Goal: Task Accomplishment & Management: Manage account settings

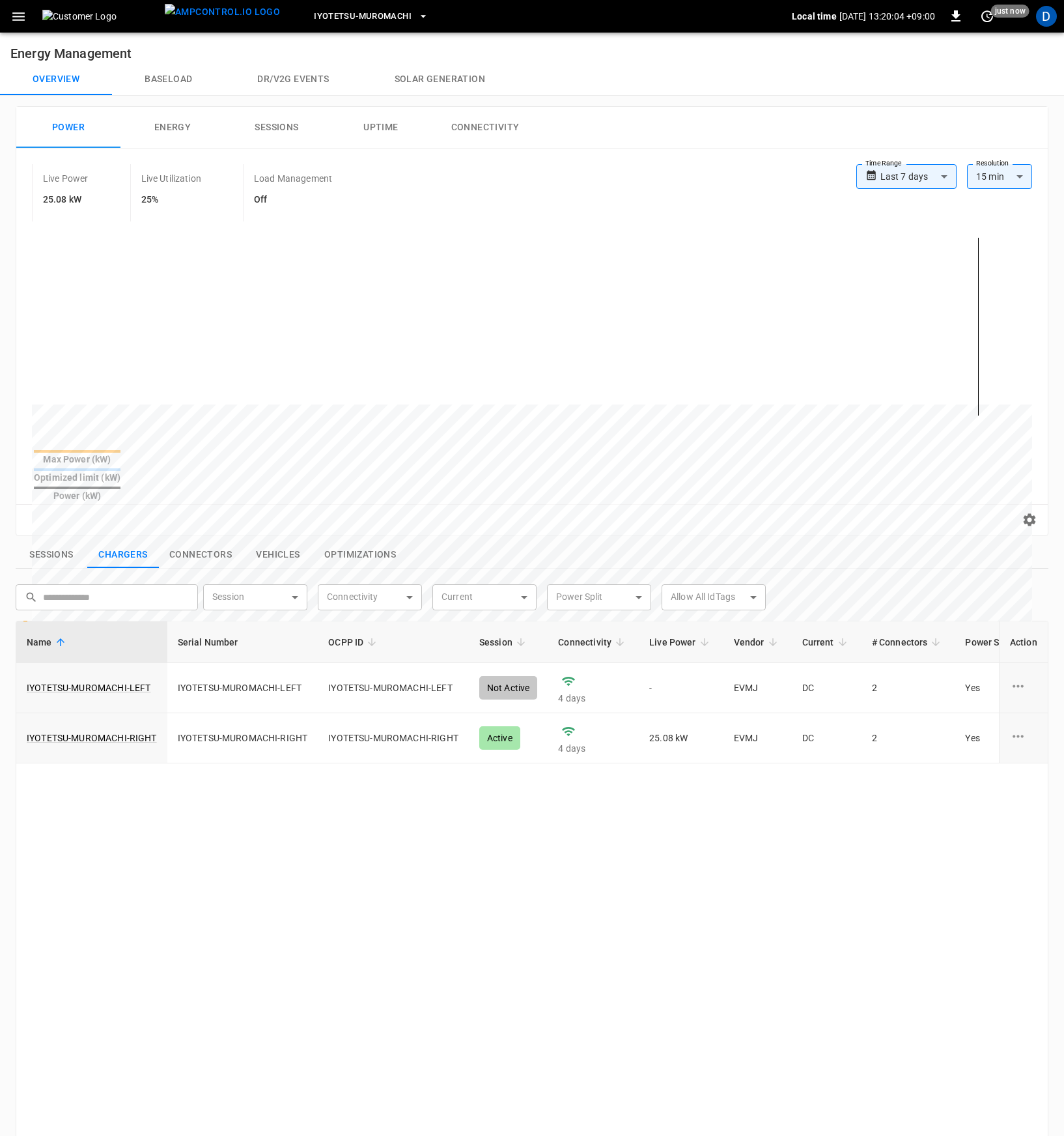
click at [19, 19] on icon "button" at bounding box center [18, 16] width 16 height 16
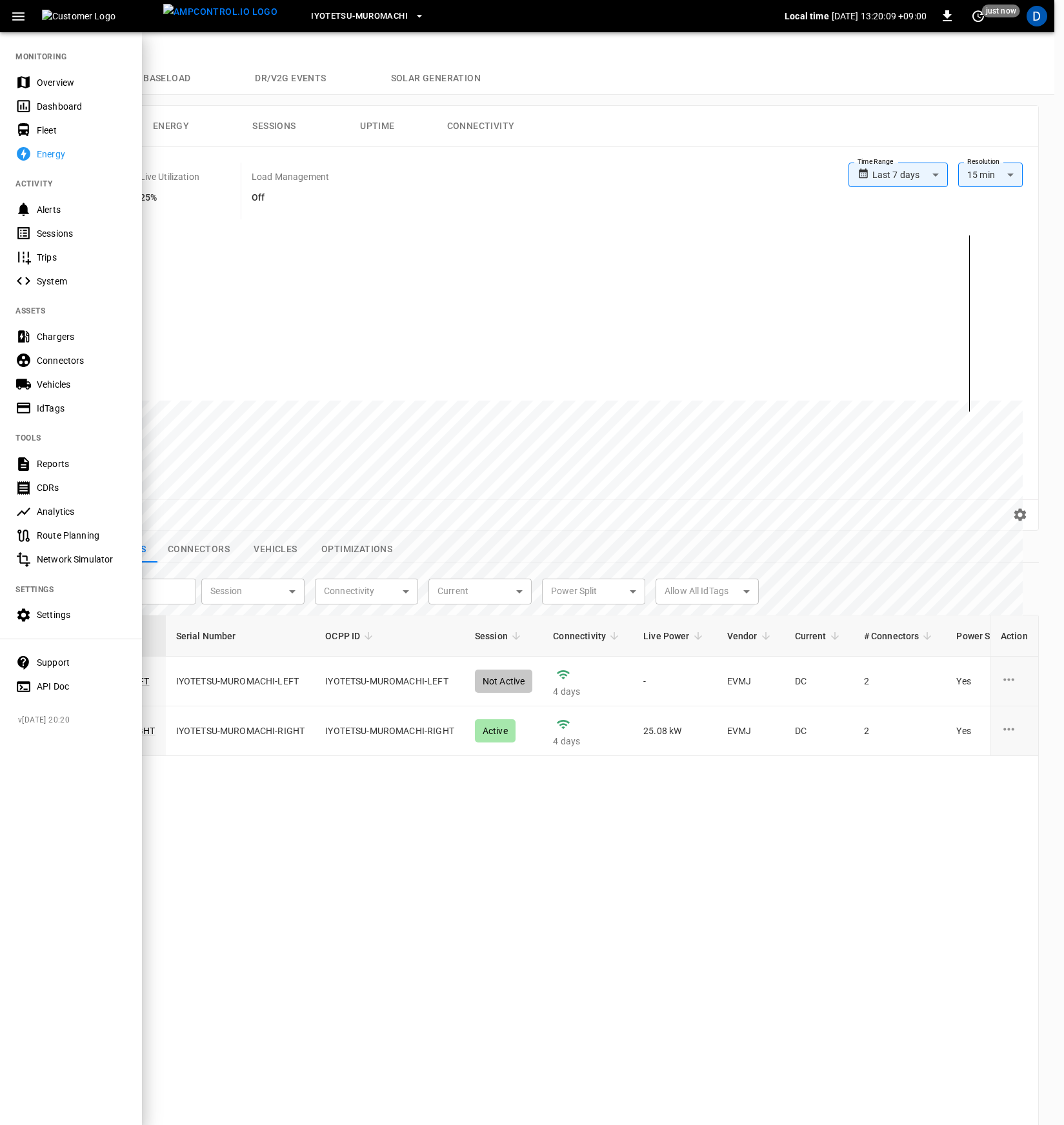
click at [59, 339] on div "Chargers" at bounding box center [81, 336] width 90 height 13
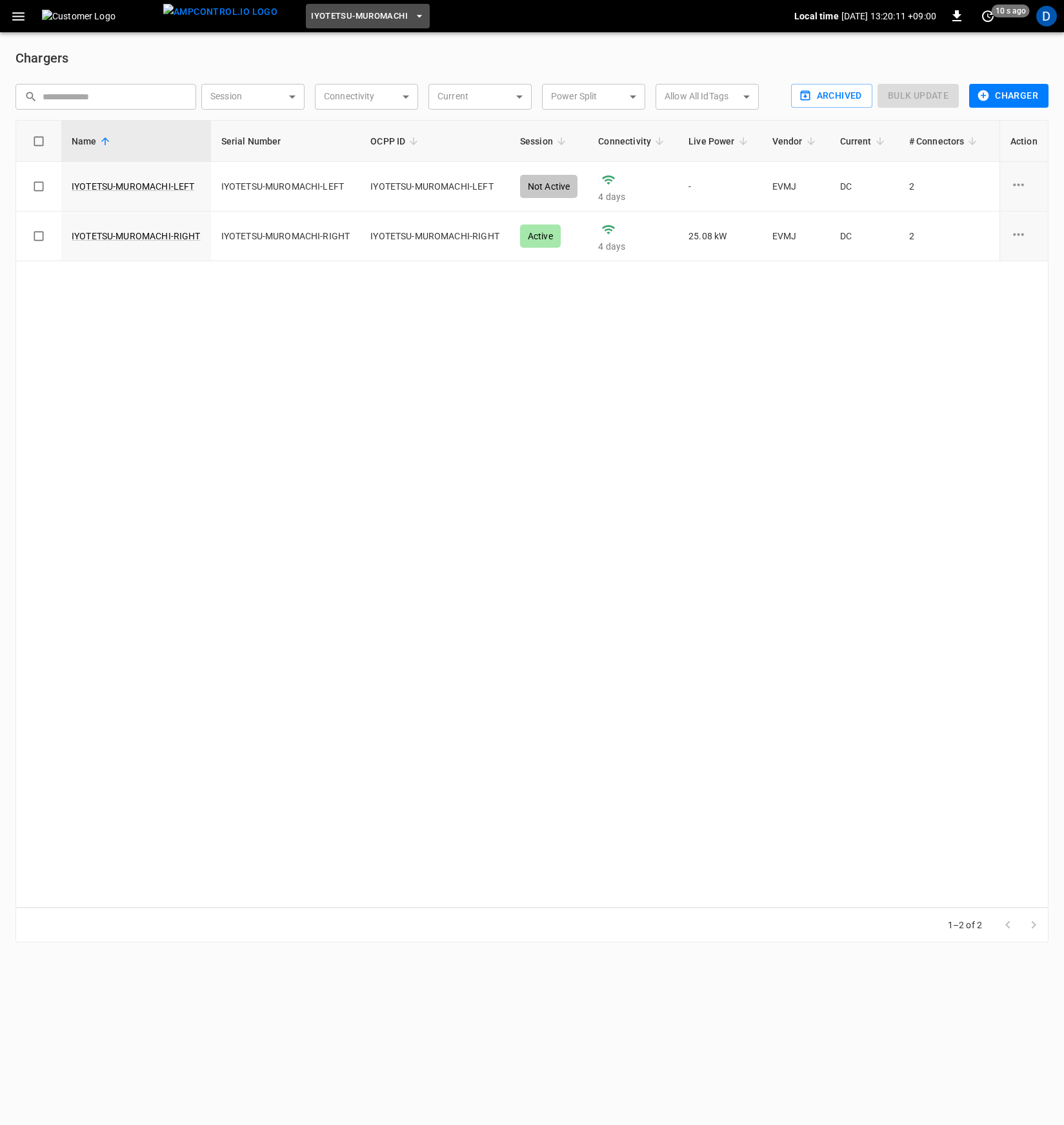
click at [325, 18] on span "Iyotetsu-Muromachi" at bounding box center [359, 17] width 97 height 15
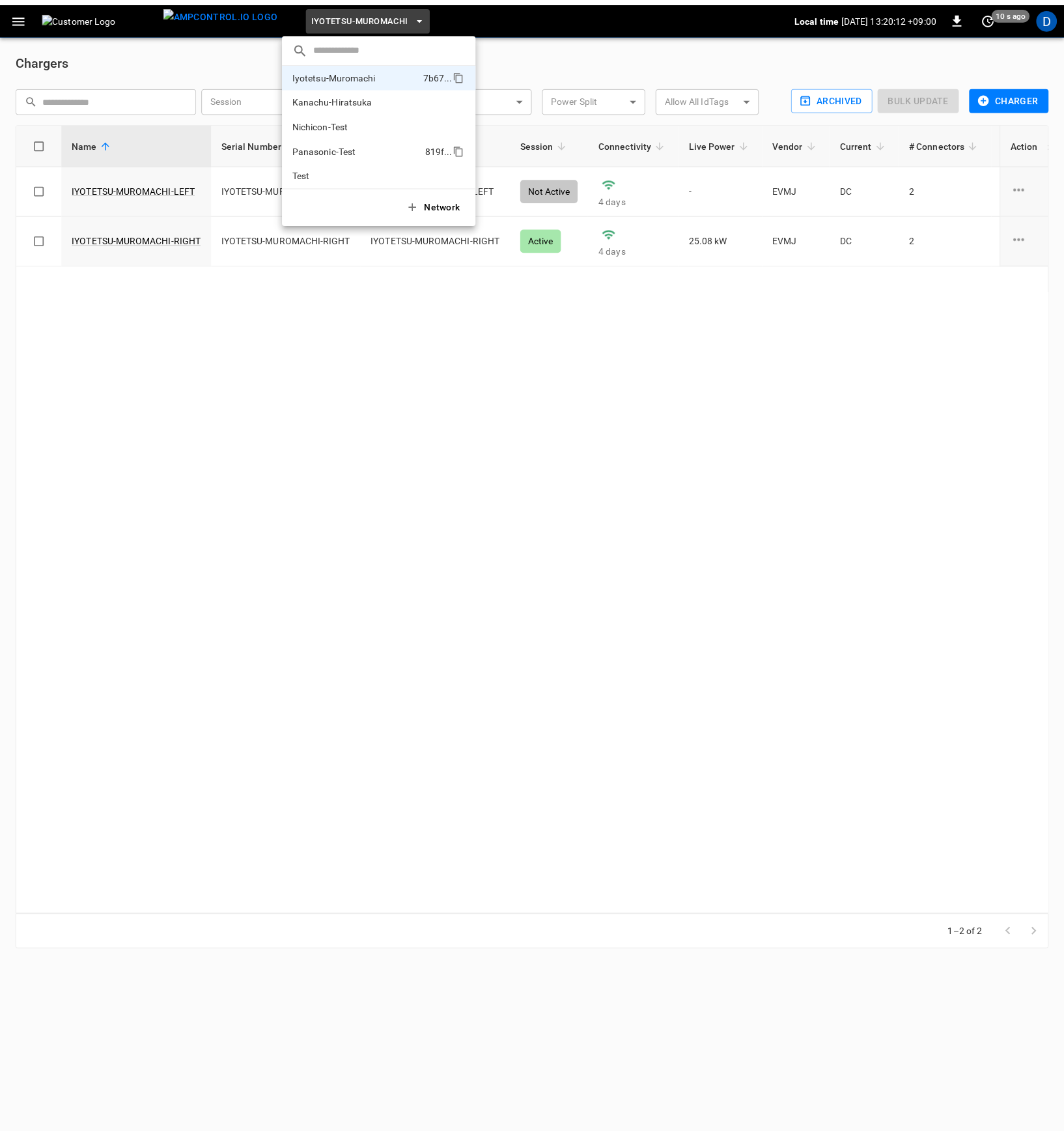
scroll to position [85, 0]
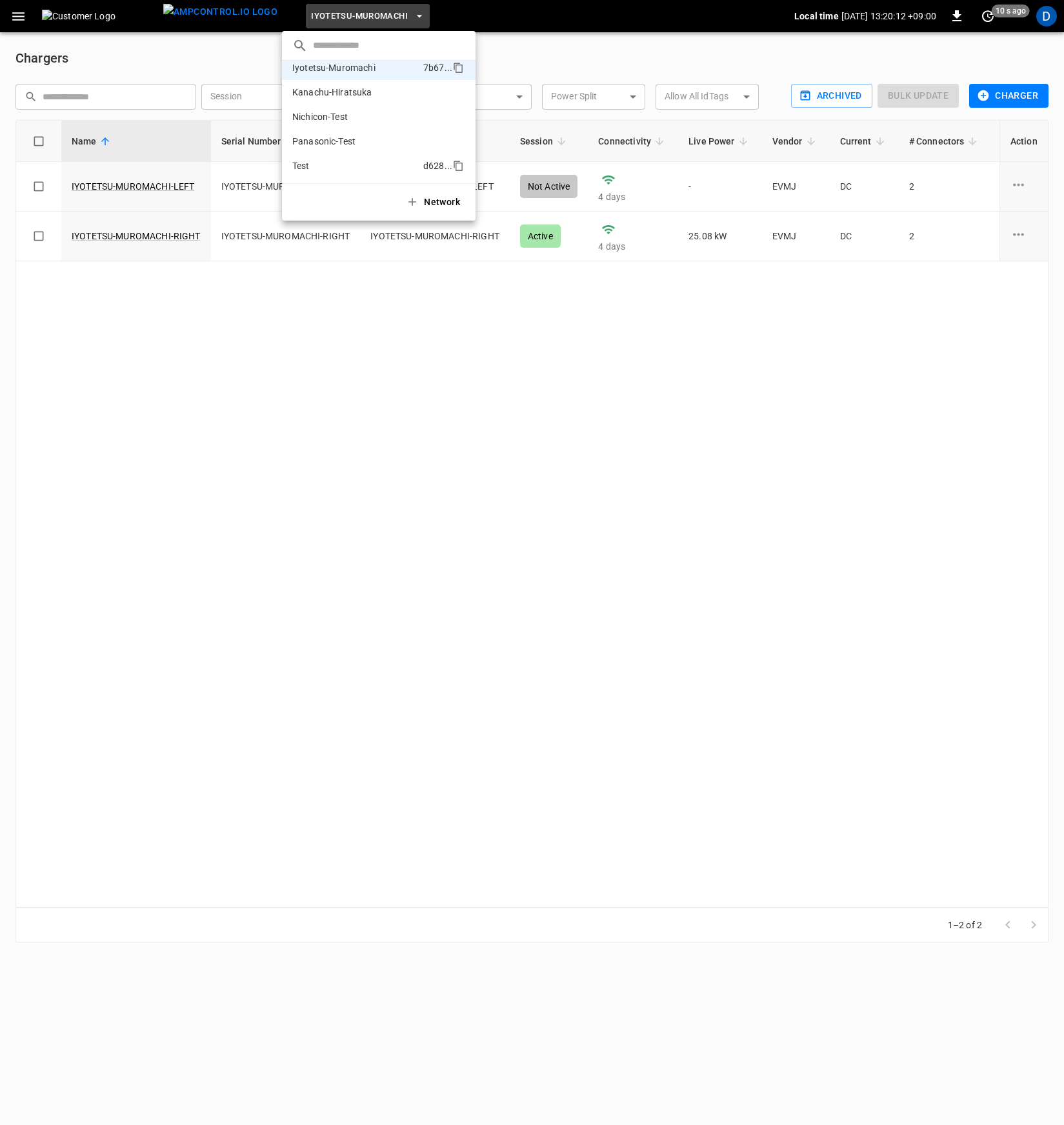
click at [325, 158] on li "Test d628 ..." at bounding box center [378, 165] width 193 height 24
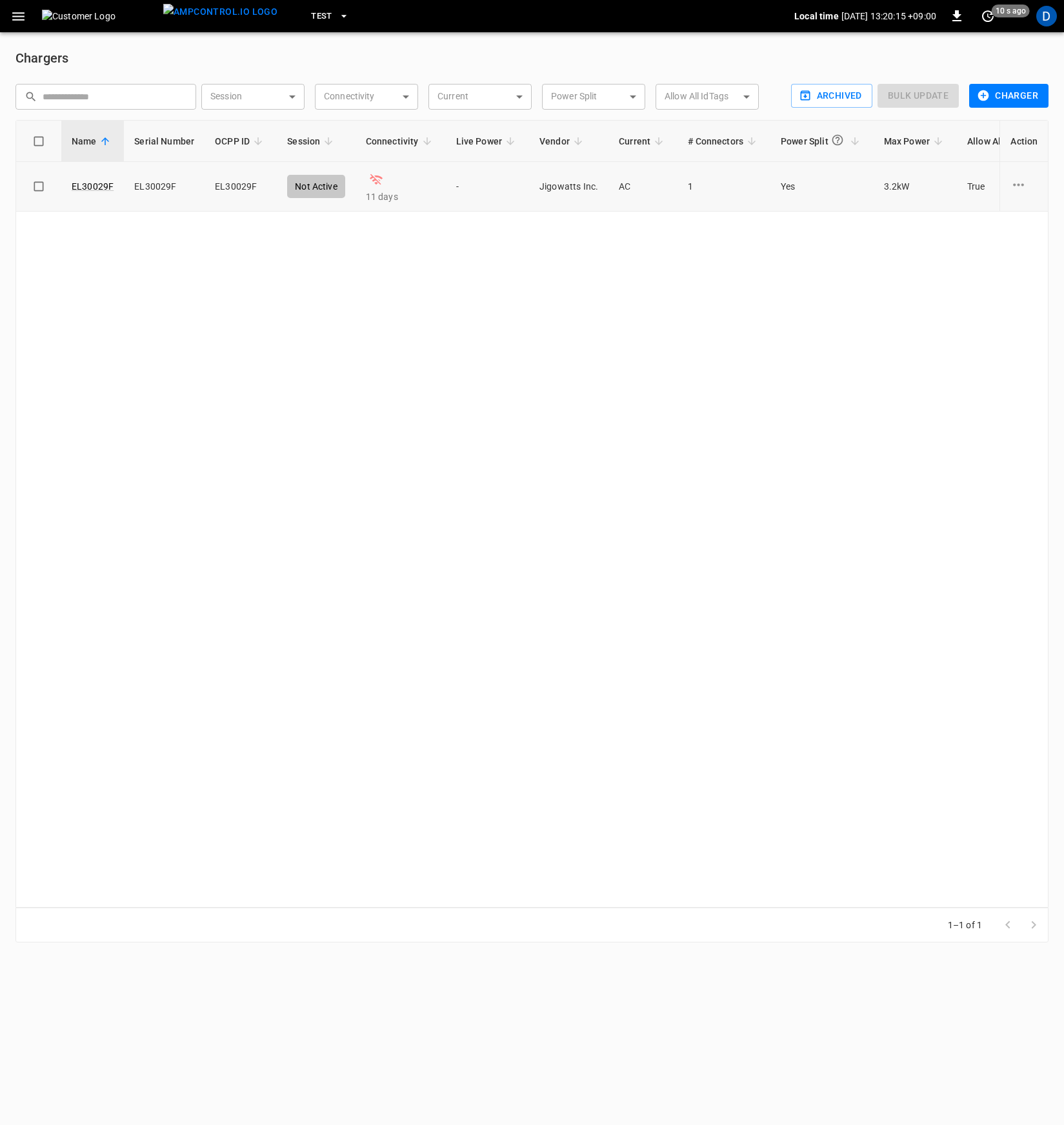
click at [1020, 179] on icon "charge point options" at bounding box center [1018, 184] width 16 height 16
click at [994, 272] on li "Archive" at bounding box center [1009, 277] width 91 height 21
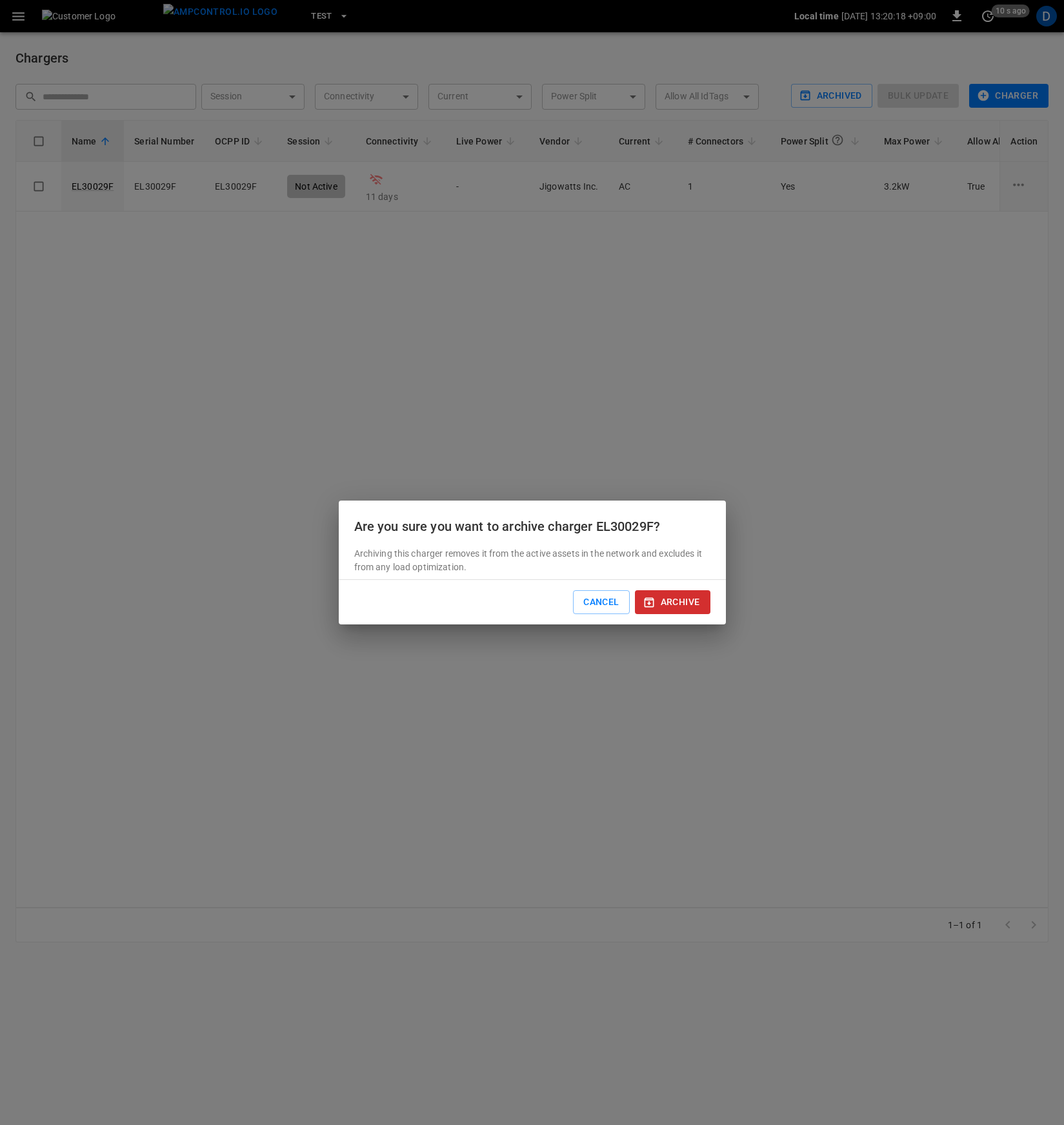
click at [665, 610] on button "archive" at bounding box center [672, 602] width 75 height 24
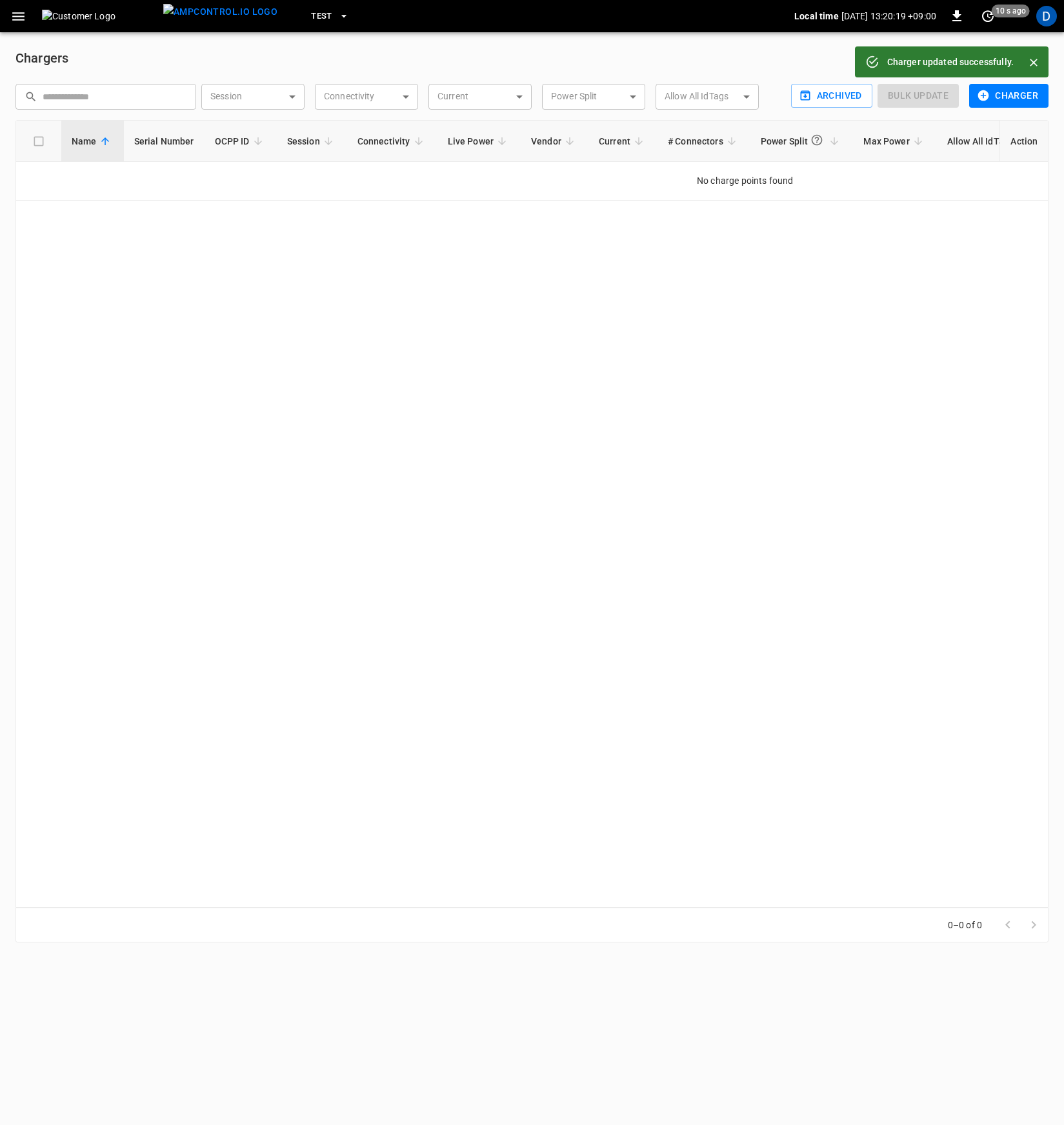
click at [995, 90] on button "Charger" at bounding box center [1009, 95] width 80 height 24
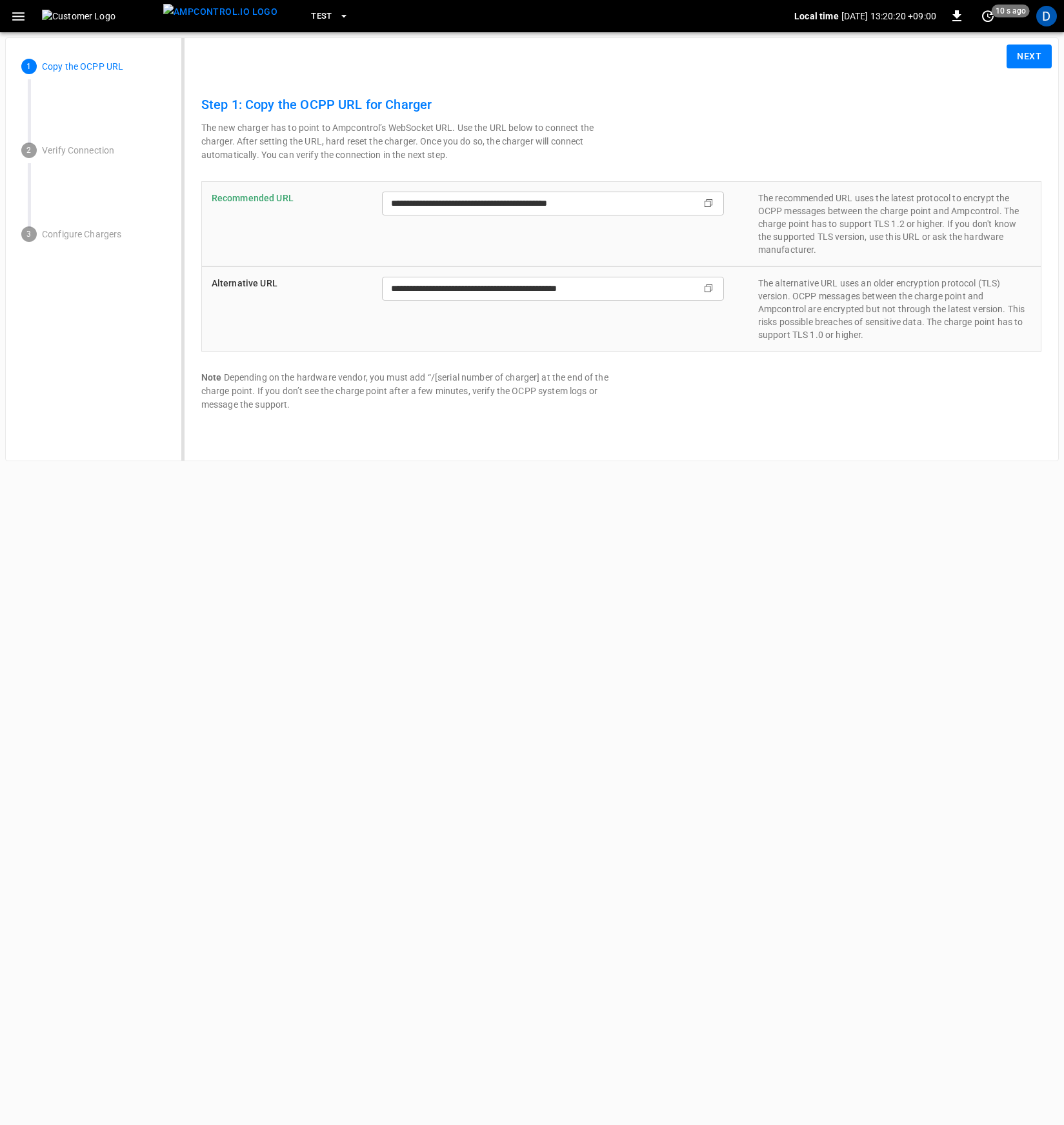
type input "**********"
click at [709, 207] on icon "Copy" at bounding box center [708, 203] width 10 height 10
click at [1025, 57] on button "Next" at bounding box center [1029, 56] width 45 height 24
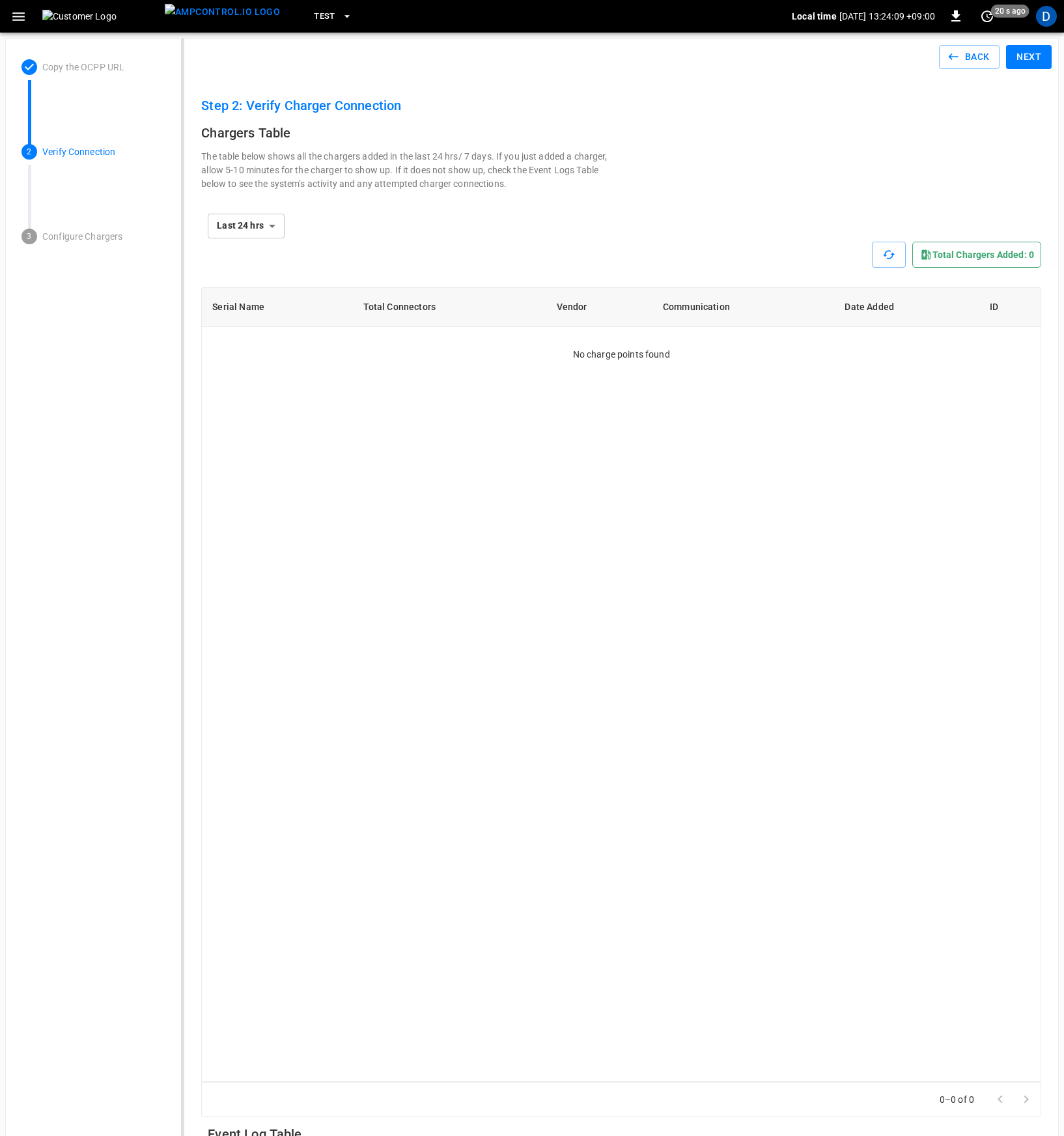
click at [707, 211] on div "**********" at bounding box center [621, 226] width 840 height 31
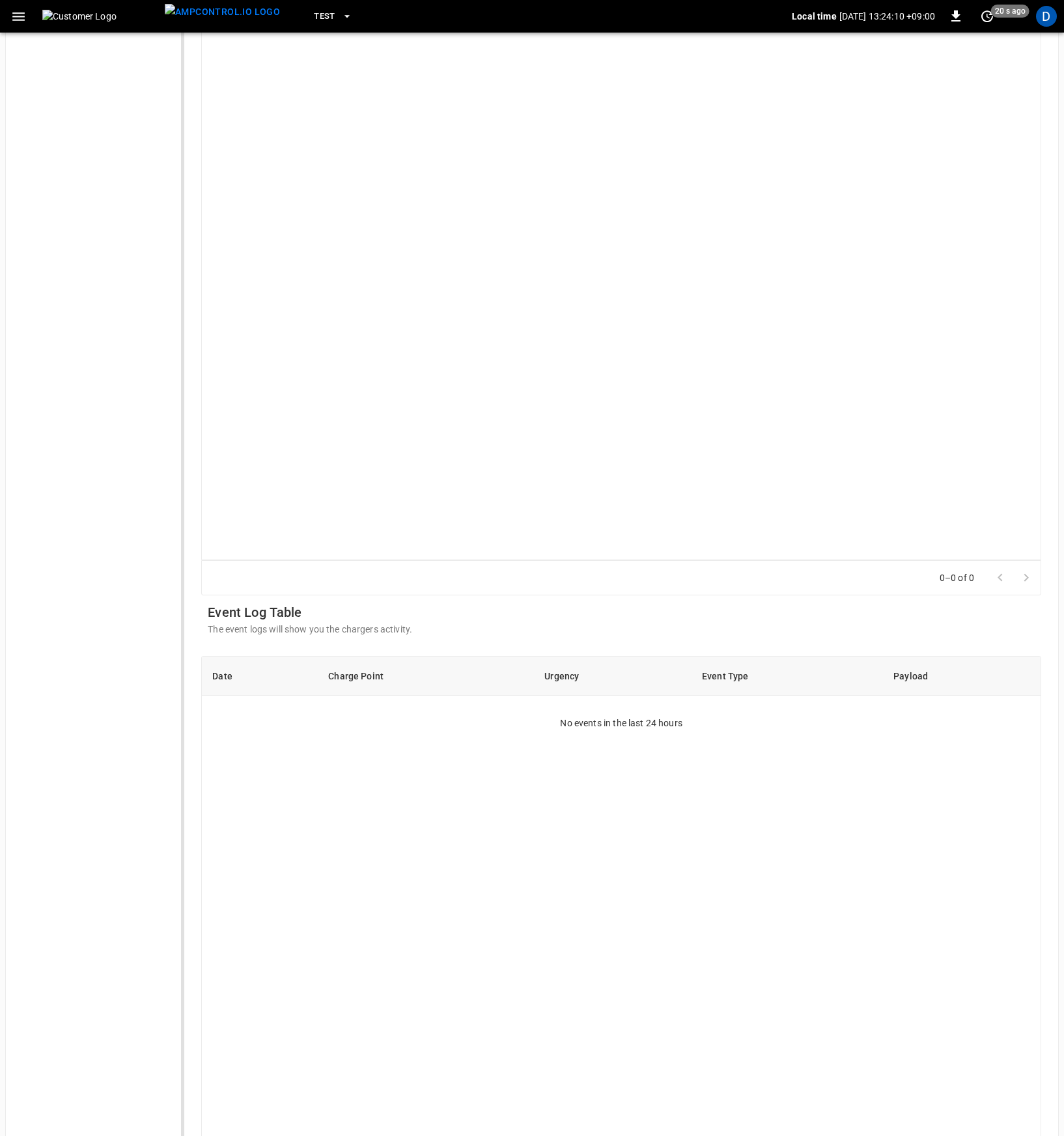
scroll to position [182, 0]
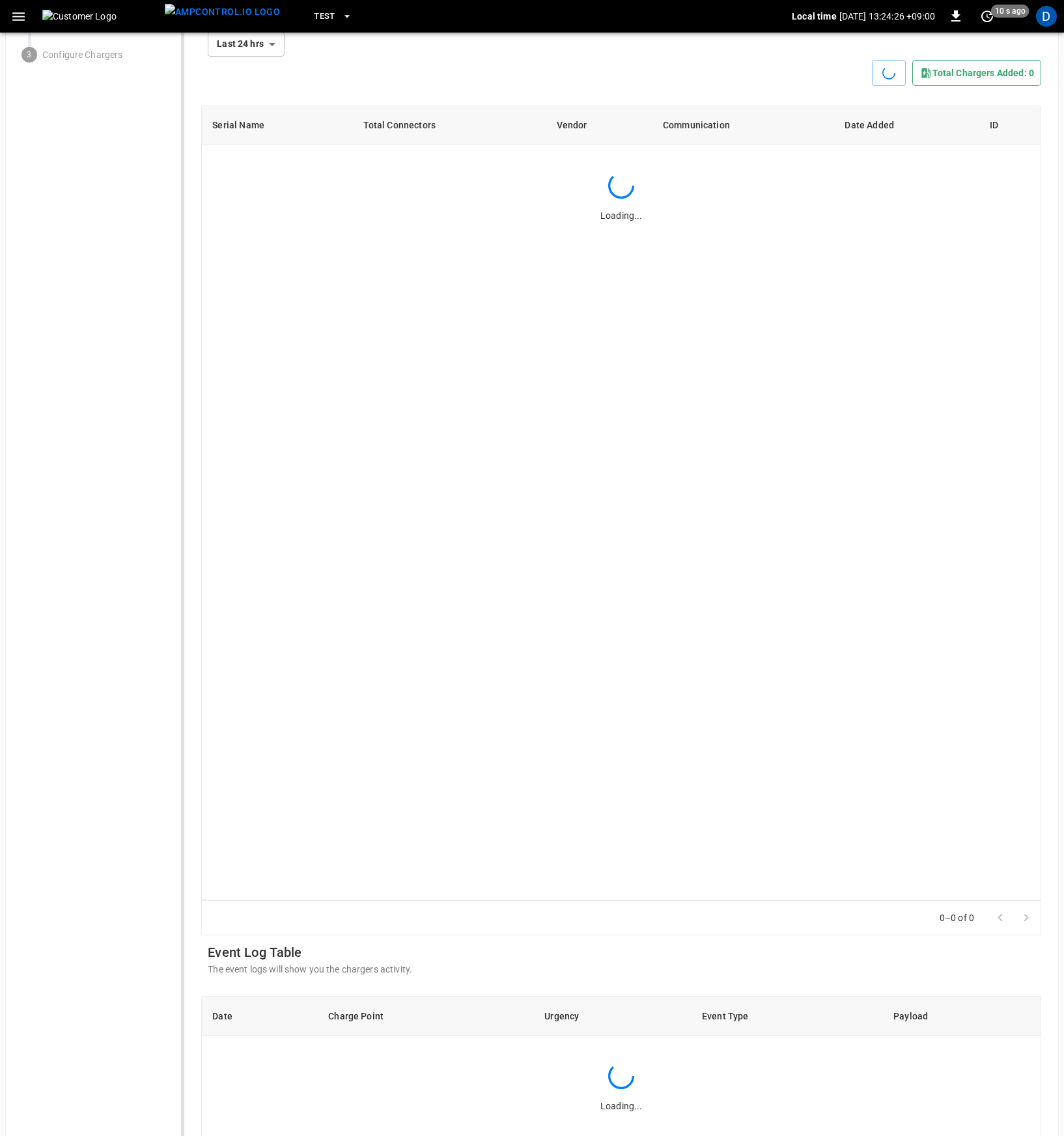
click at [385, 234] on div "Serial Name Total Connectors Vendor Communication Date Added ID Loading..." at bounding box center [621, 503] width 840 height 795
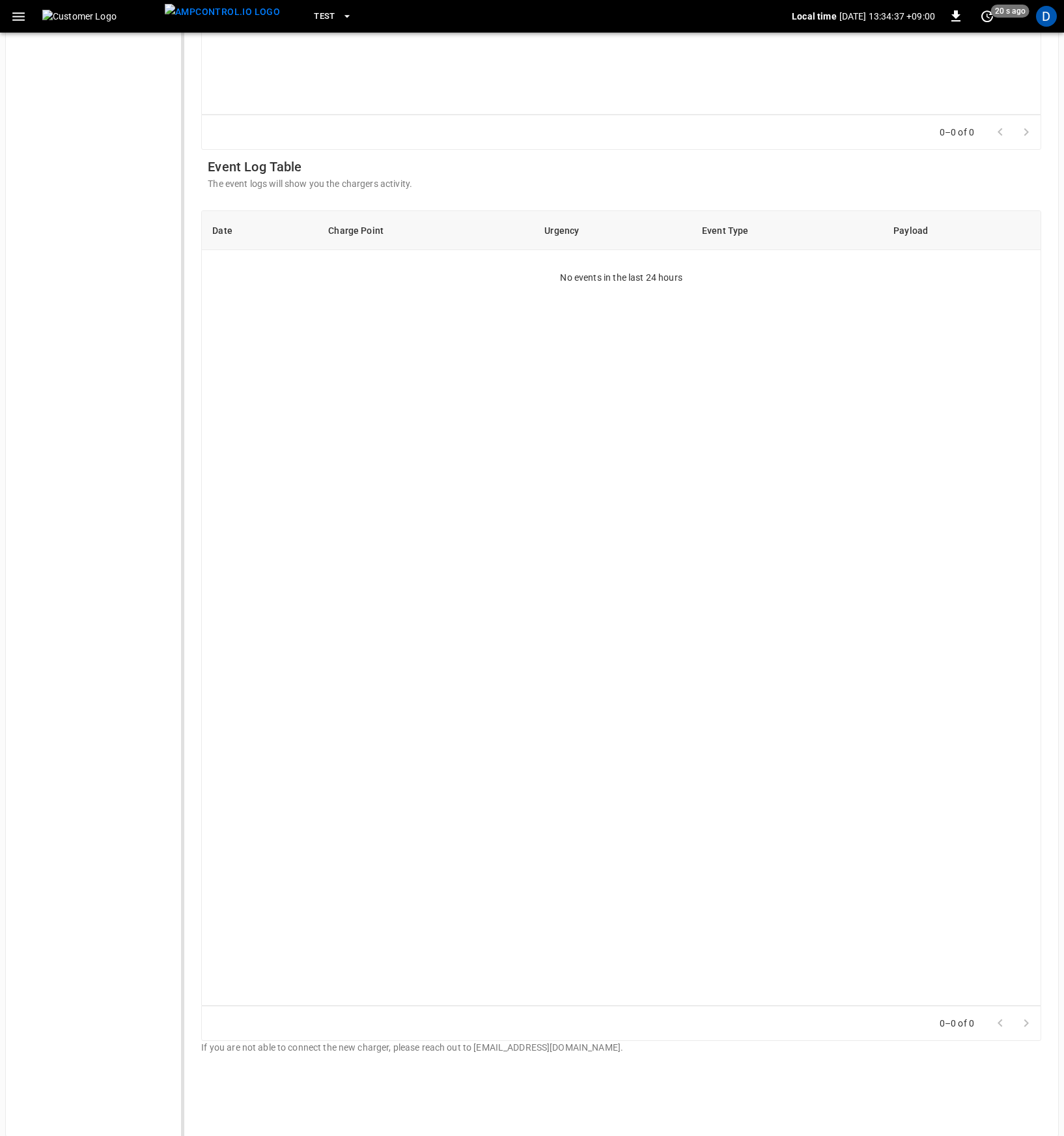
scroll to position [974, 0]
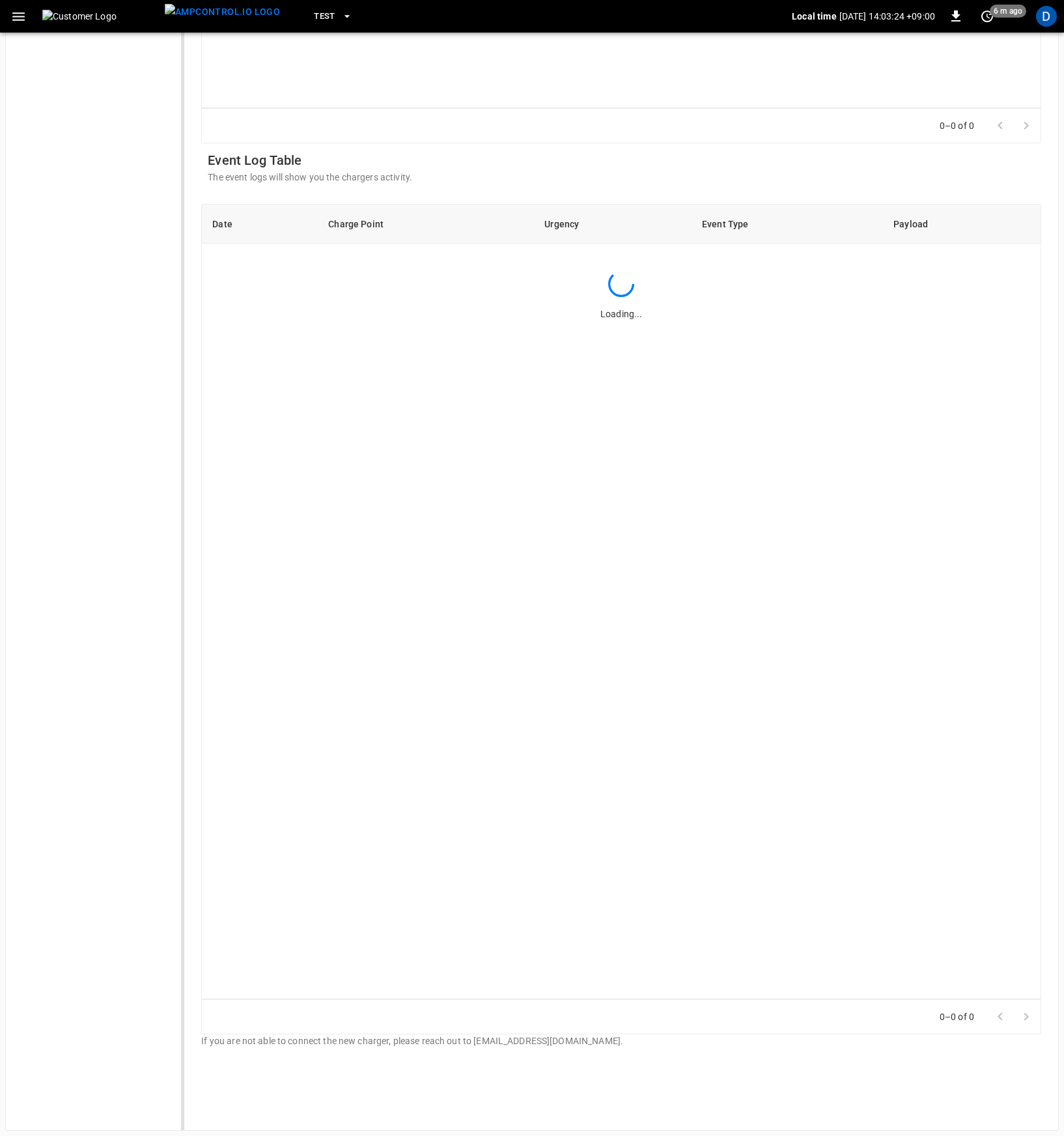
click at [509, 366] on div "Date Charge Point Urgency Event Type Payload Loading..." at bounding box center [621, 601] width 840 height 795
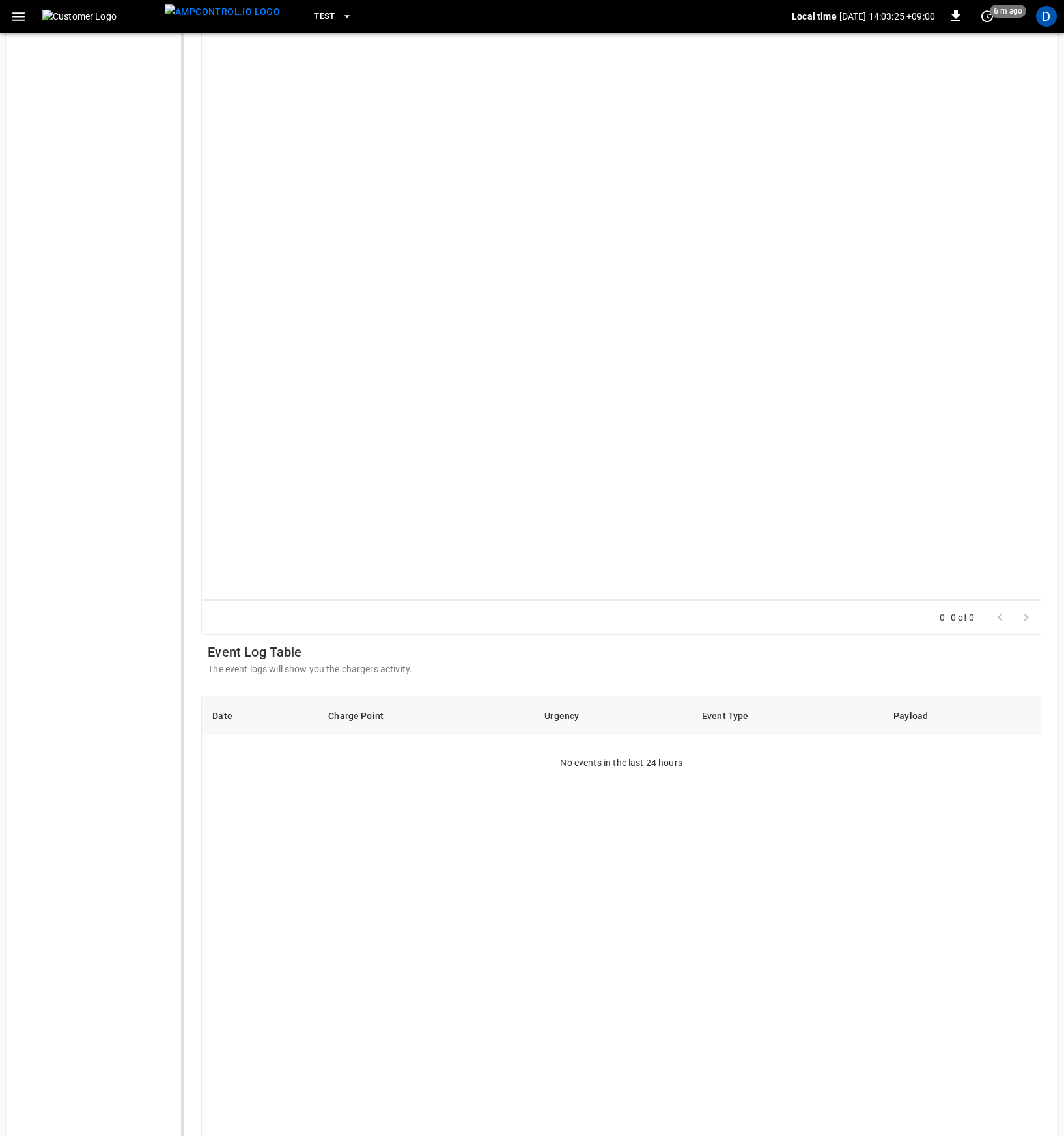
scroll to position [0, 0]
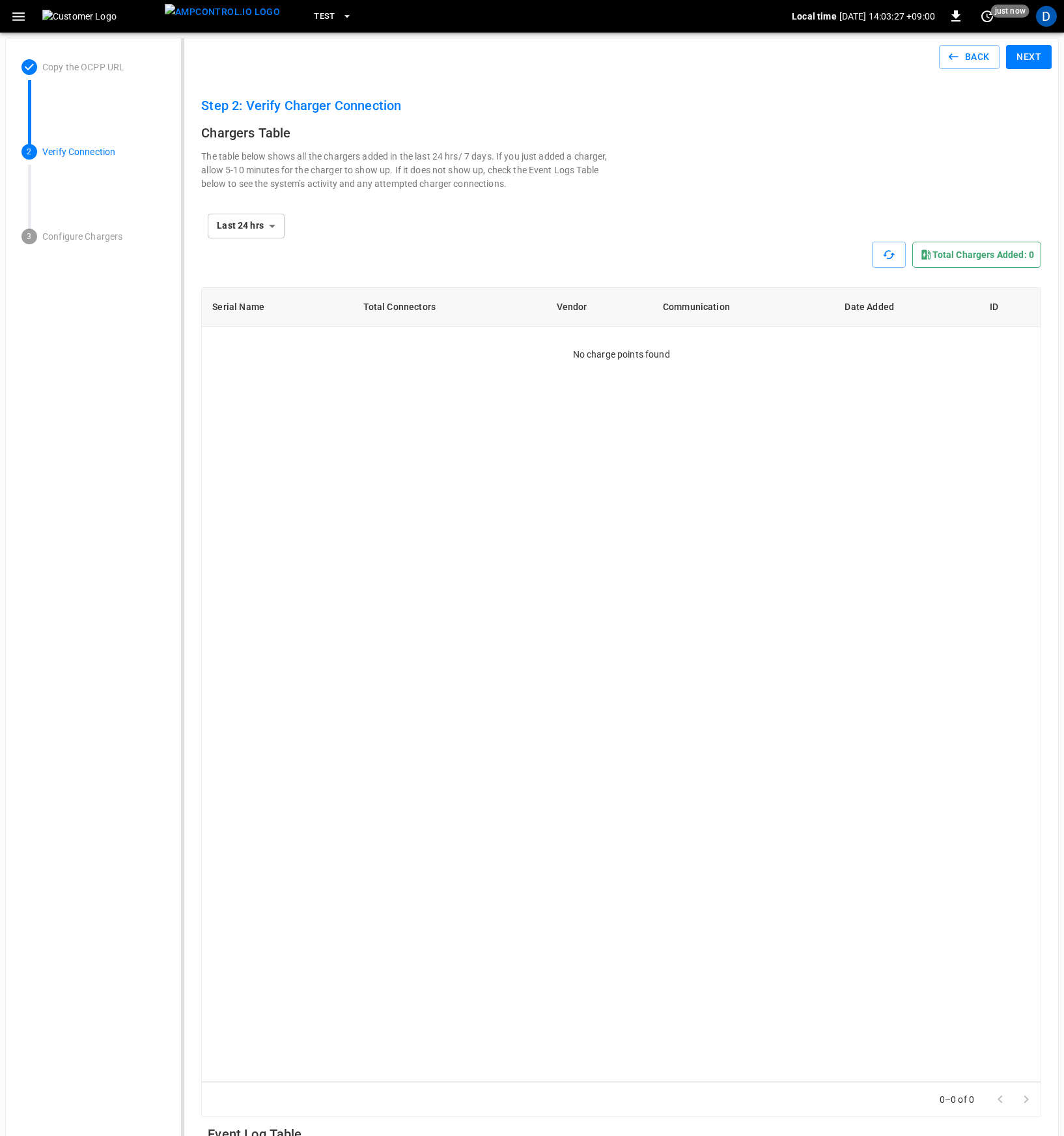
click at [25, 18] on icon "button" at bounding box center [18, 16] width 16 height 16
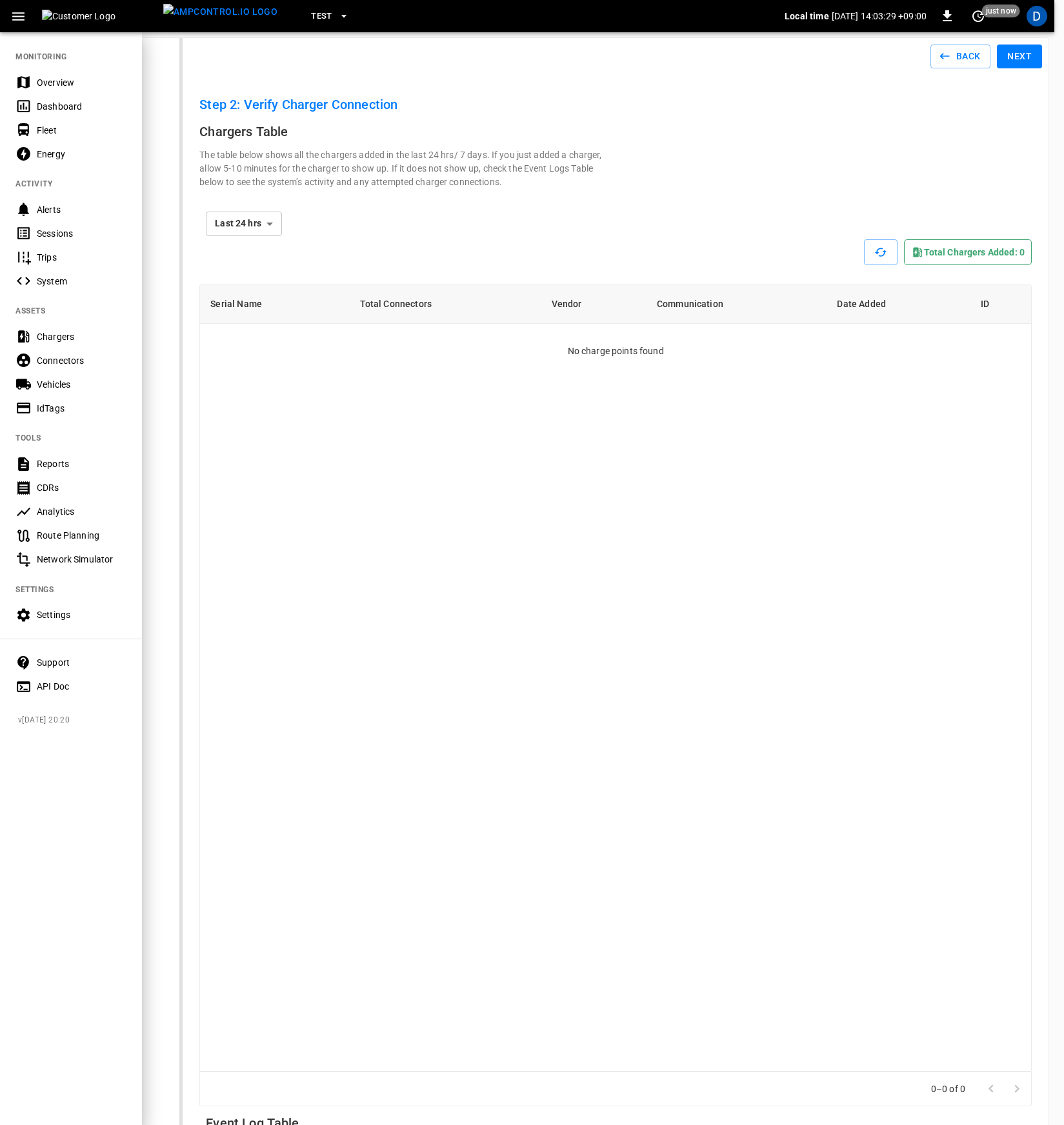
click at [49, 86] on div "Overview" at bounding box center [81, 82] width 90 height 13
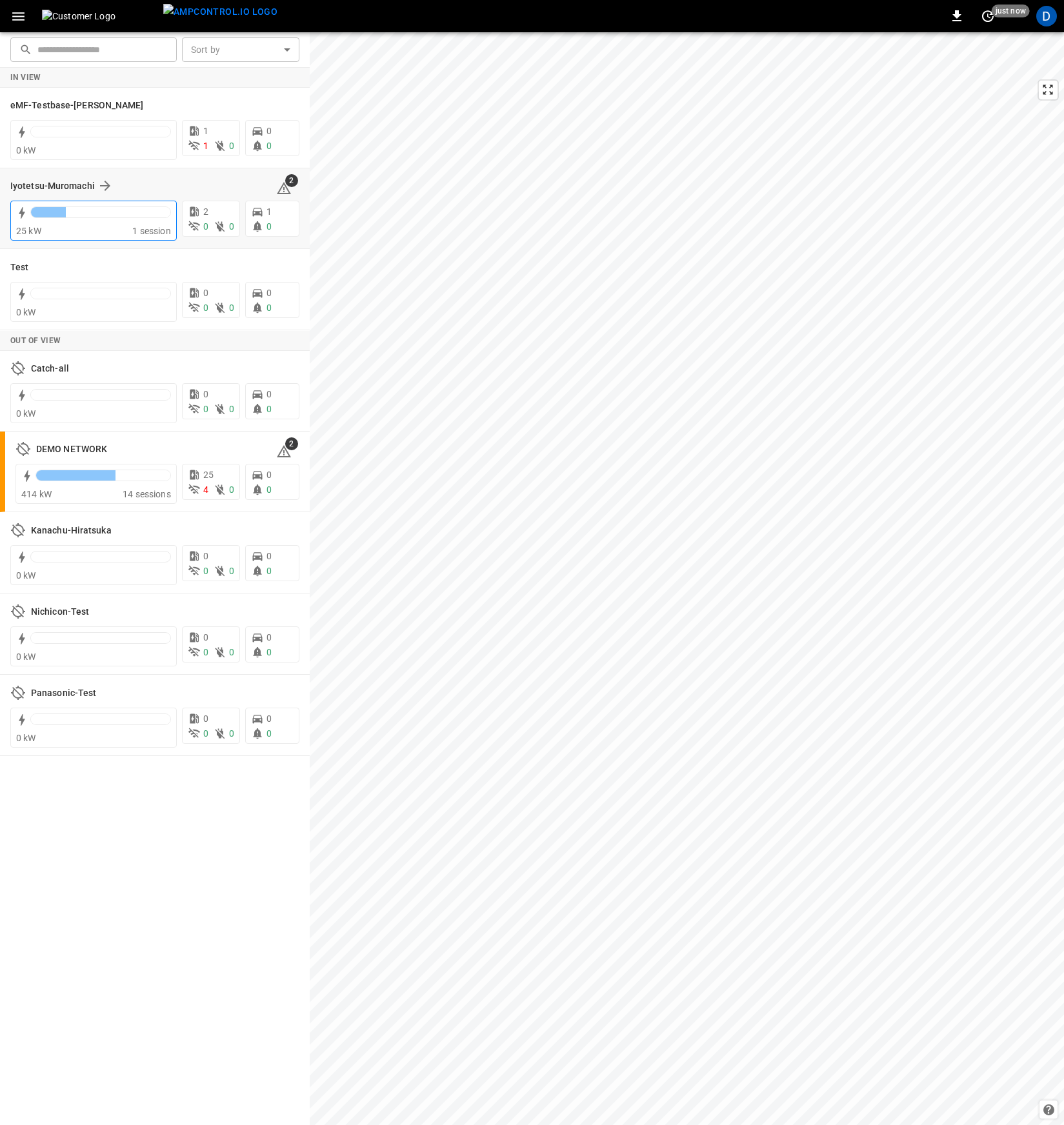
click at [83, 209] on div at bounding box center [100, 212] width 139 height 10
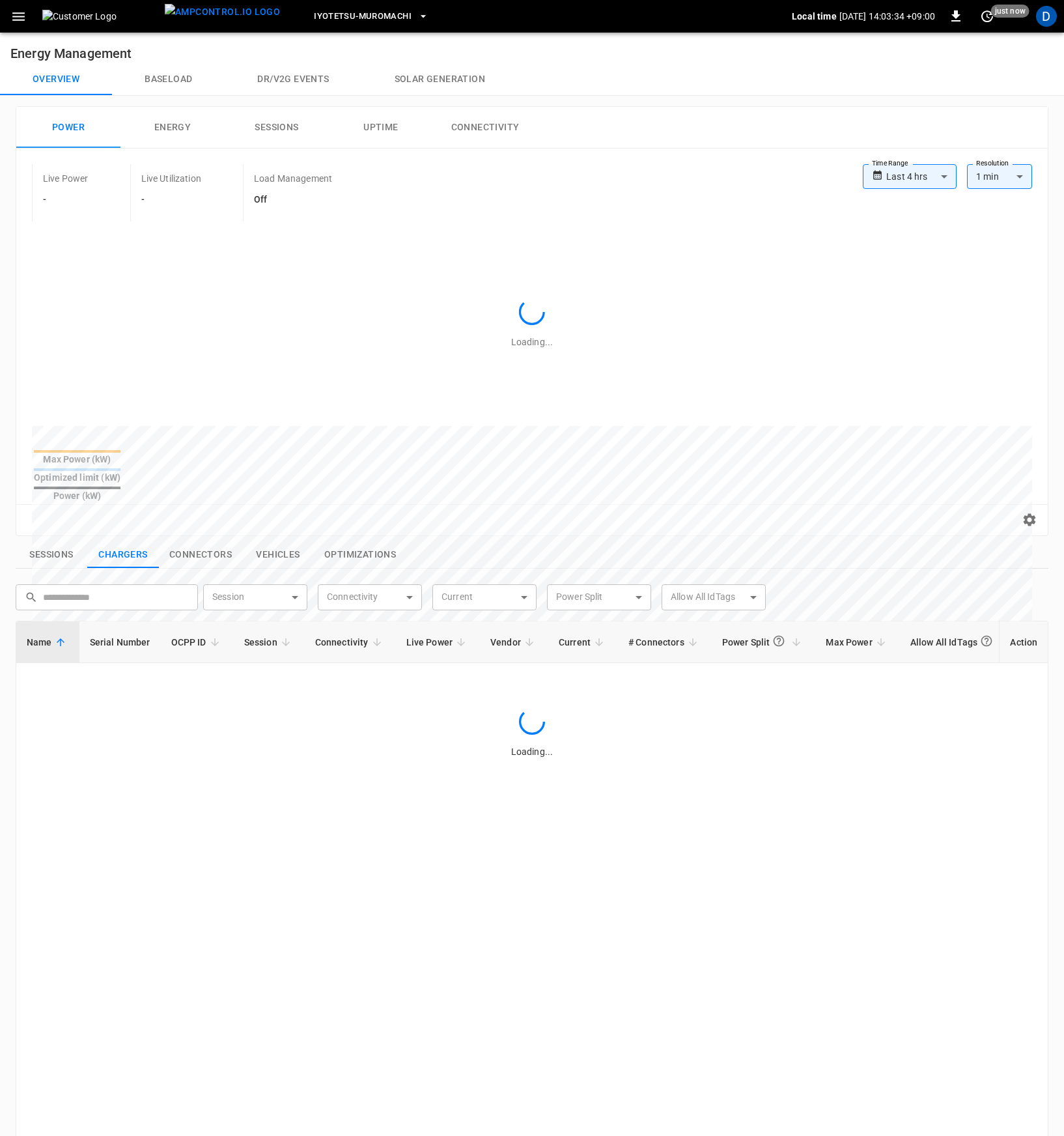
click at [172, 90] on button "Baseload" at bounding box center [168, 79] width 112 height 31
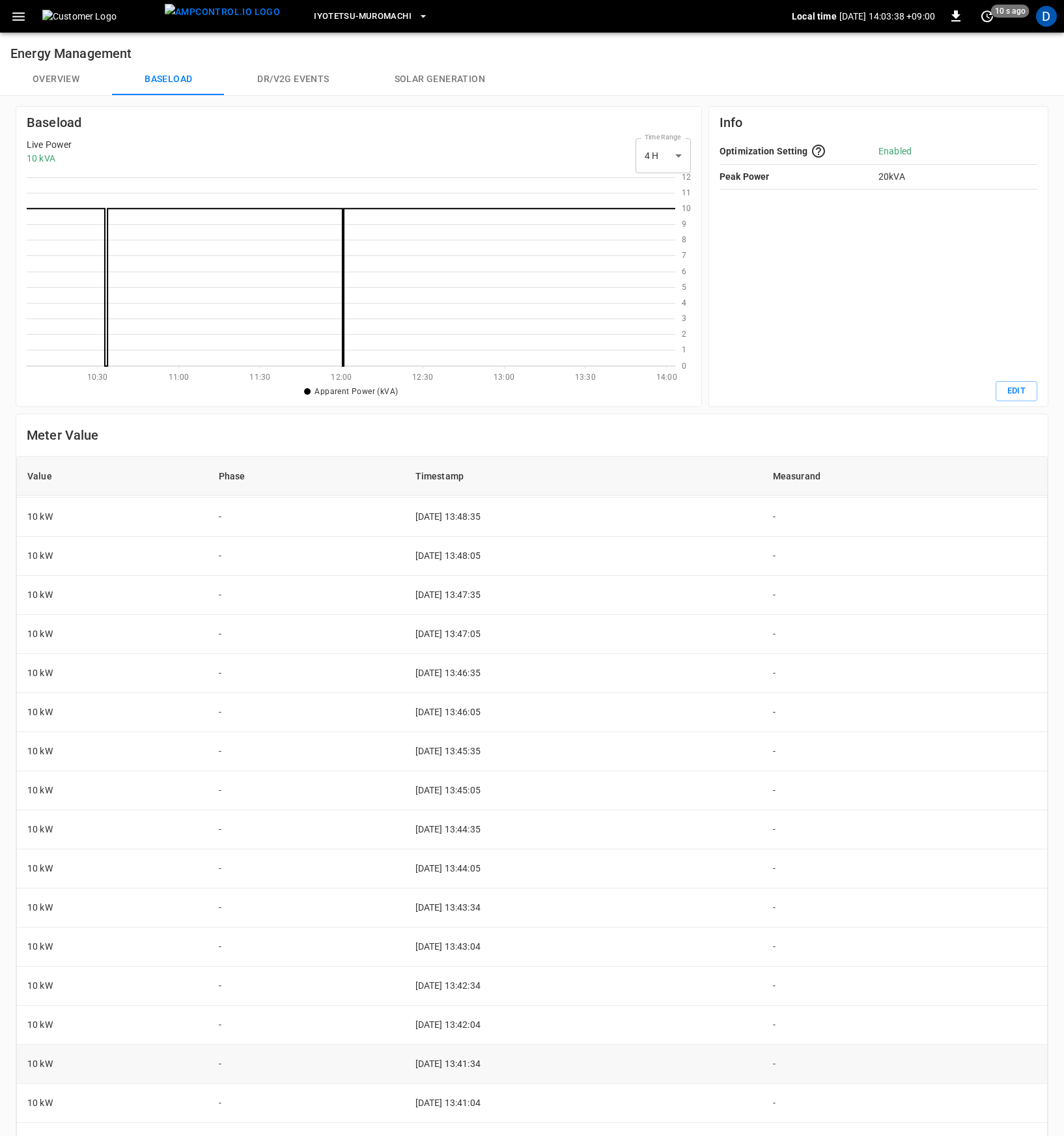
scroll to position [1543, 0]
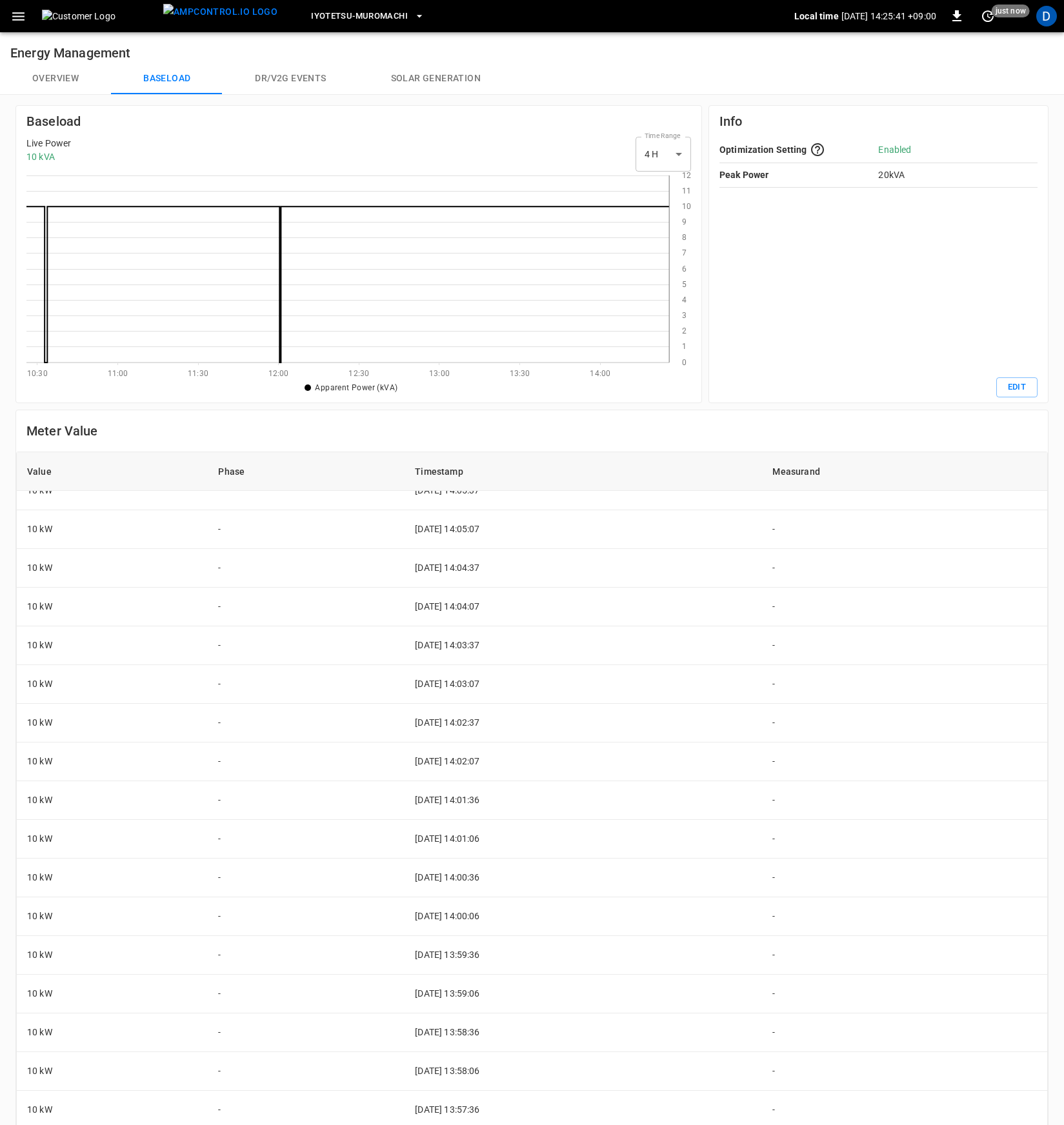
click at [651, 159] on body "Iyotetsu-[GEOGRAPHIC_DATA] Local time [DATE] 14:25:41 +09:00 0 just now D Energ…" at bounding box center [532, 643] width 1064 height 1286
click at [657, 202] on li "24 H" at bounding box center [657, 208] width 55 height 21
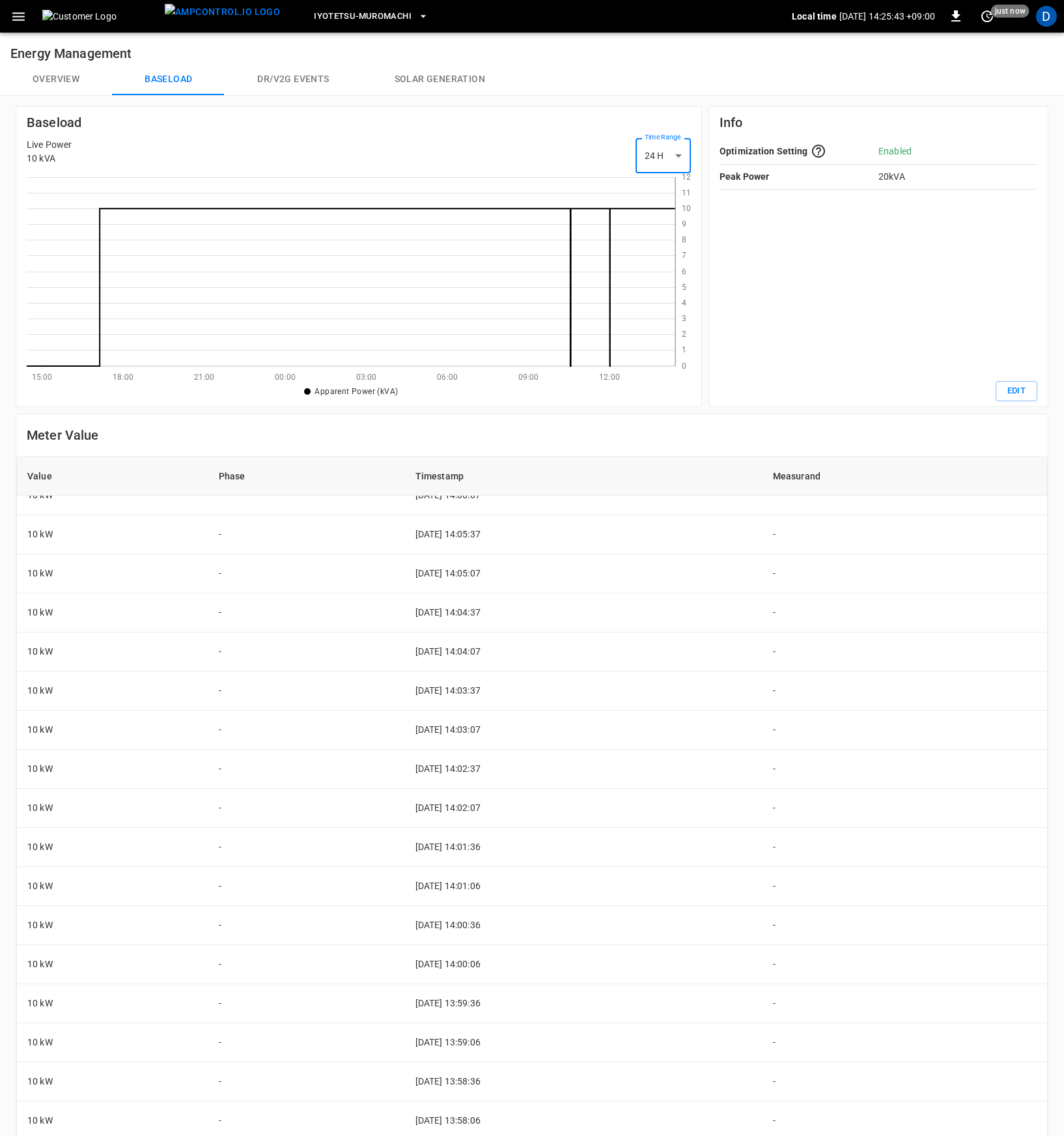
scroll to position [179, 639]
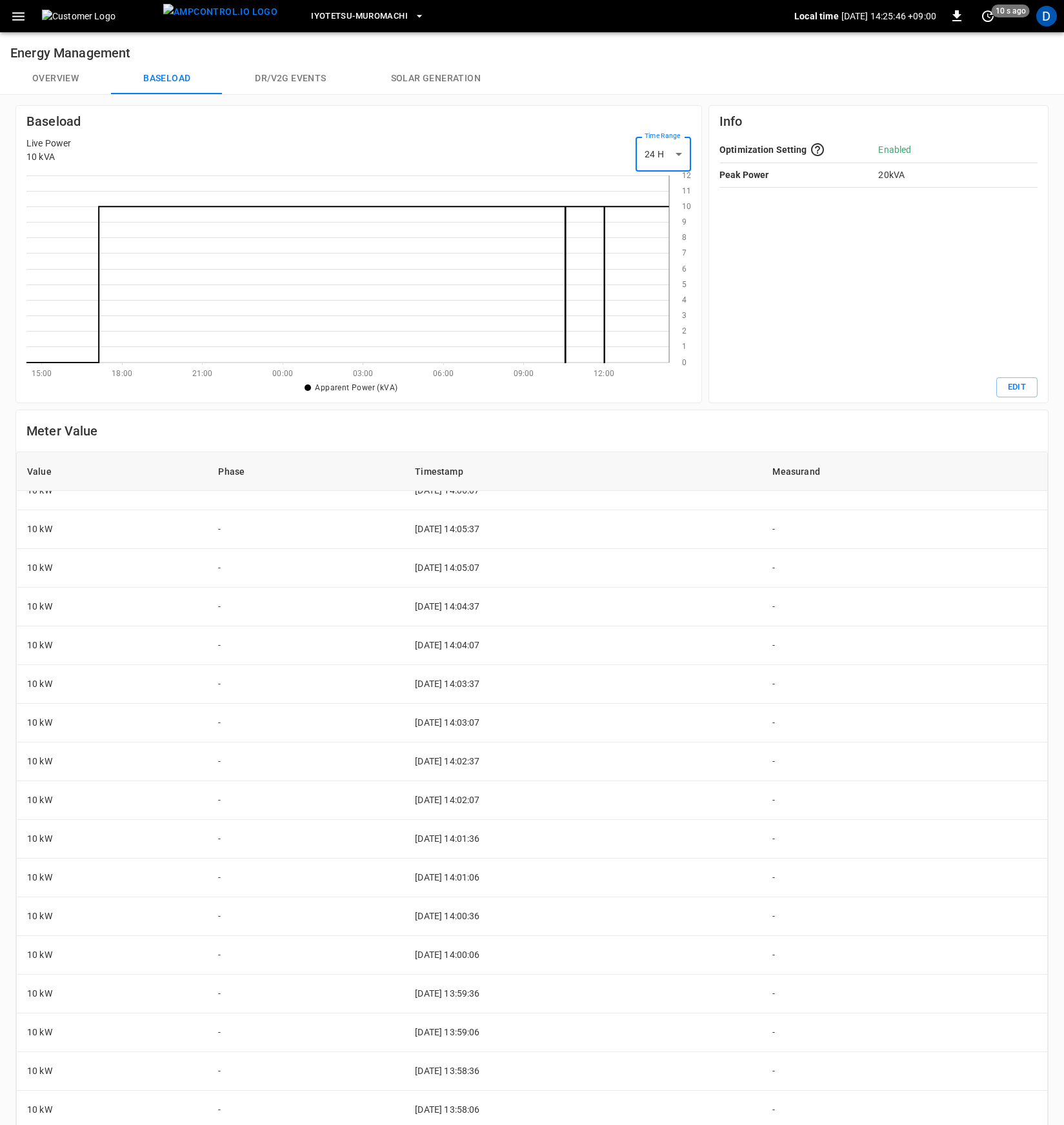
click at [638, 162] on body "Iyotetsu-[GEOGRAPHIC_DATA] Local time [DATE] 14:25:46 +09:00 0 10 s ago D Energ…" at bounding box center [532, 643] width 1064 height 1286
click at [654, 192] on li "4 H" at bounding box center [657, 187] width 55 height 21
type input "**"
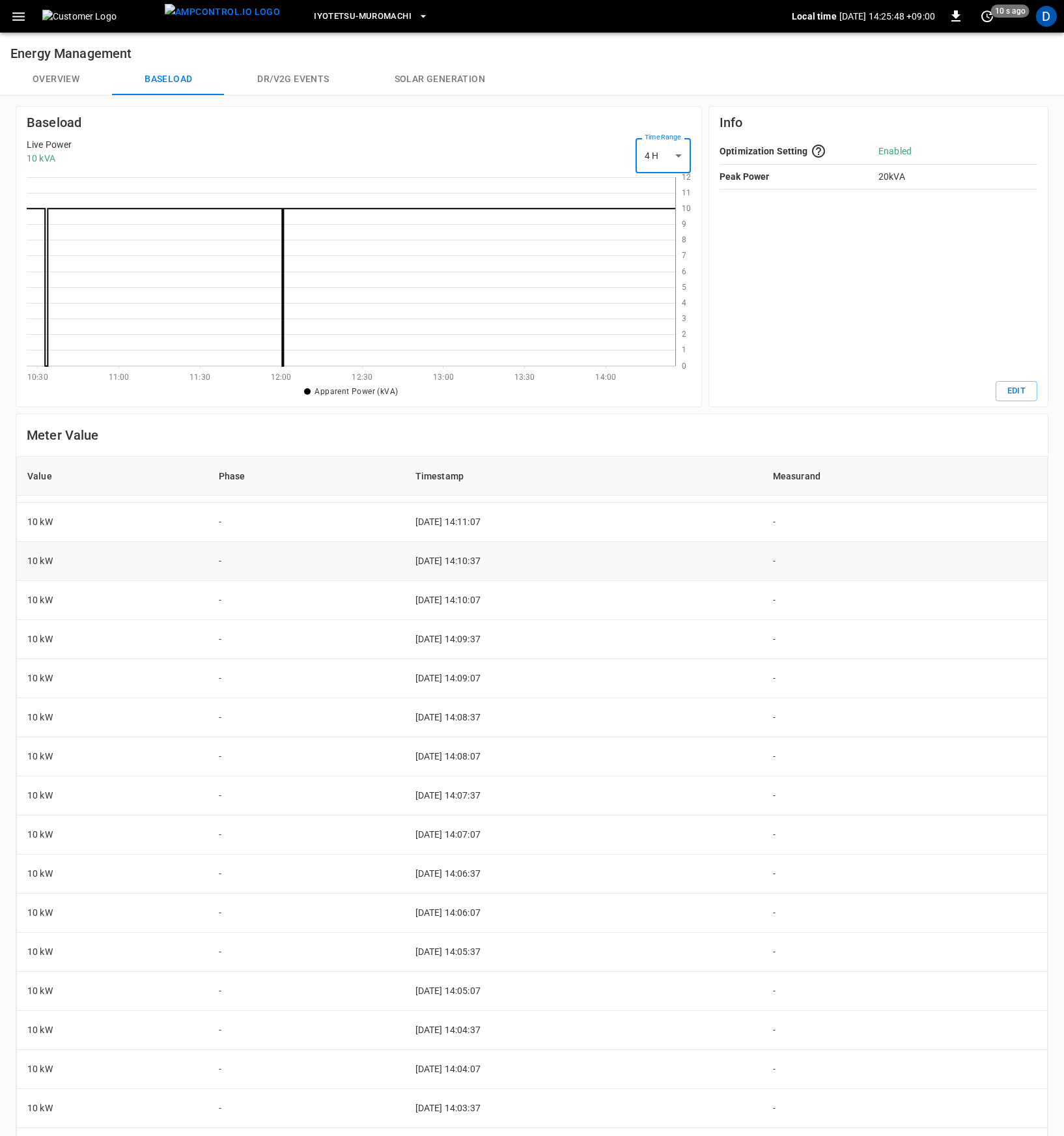
scroll to position [1067, 0]
